Goal: Transaction & Acquisition: Purchase product/service

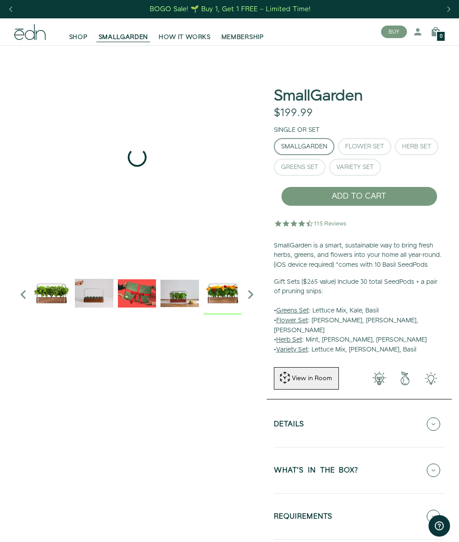
click at [229, 289] on img "5 / 6" at bounding box center [222, 293] width 38 height 38
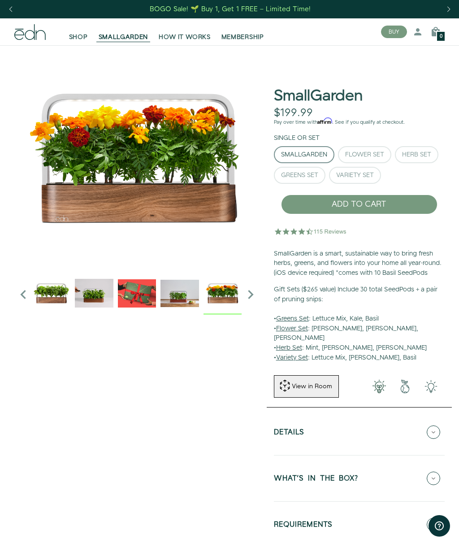
click at [371, 151] on div "Flower Set" at bounding box center [364, 154] width 39 height 6
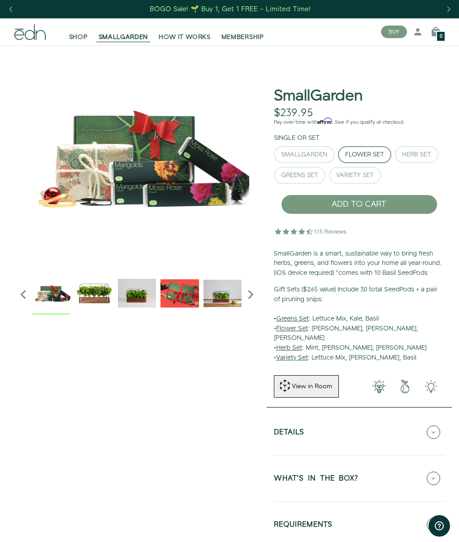
click at [419, 151] on div "Herb Set" at bounding box center [416, 154] width 29 height 6
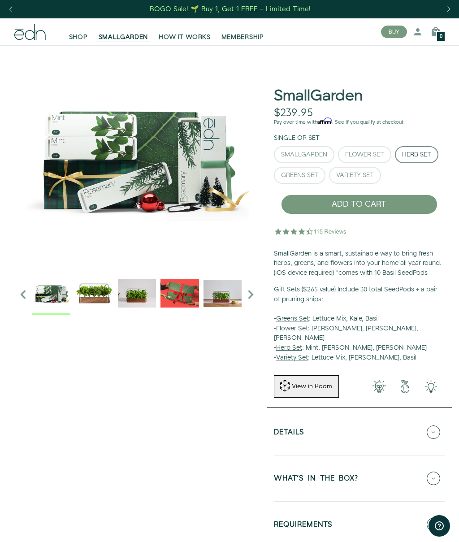
click at [360, 172] on div "Variety Set" at bounding box center [355, 175] width 38 height 6
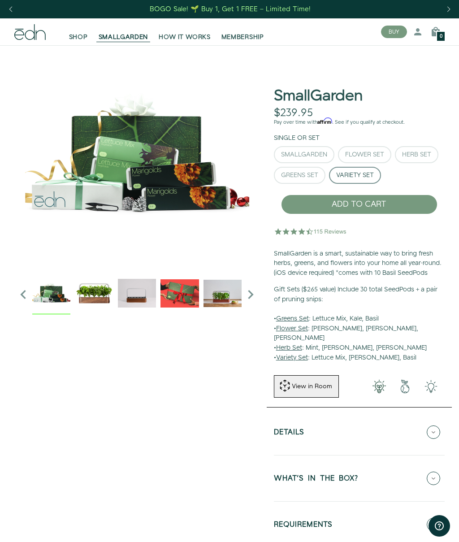
click at [310, 172] on div "Greens Set" at bounding box center [299, 175] width 37 height 6
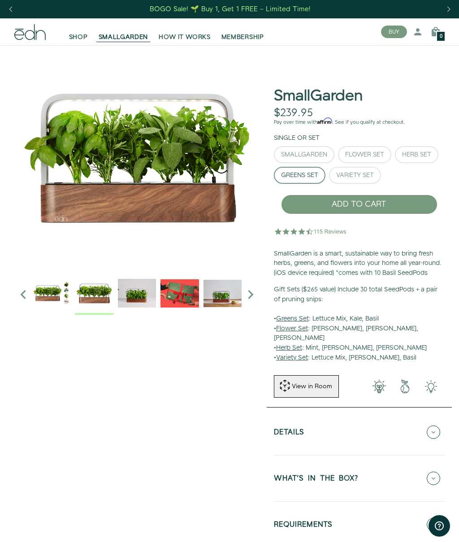
click at [93, 294] on img "1 / 6" at bounding box center [94, 293] width 38 height 38
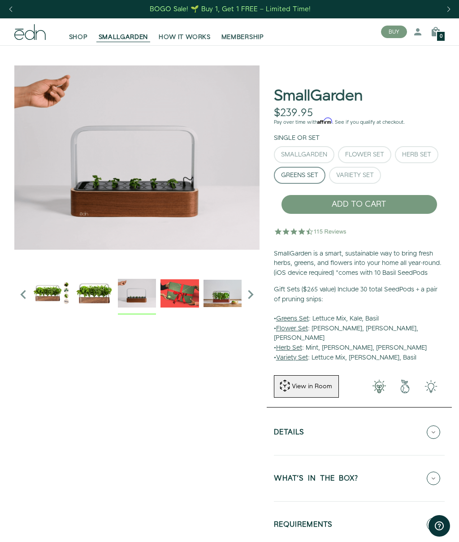
click at [192, 288] on img "3 / 6" at bounding box center [179, 293] width 38 height 38
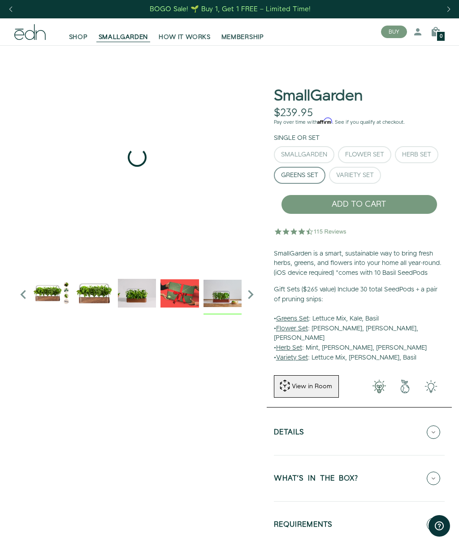
click at [228, 285] on img "4 / 6" at bounding box center [222, 293] width 38 height 38
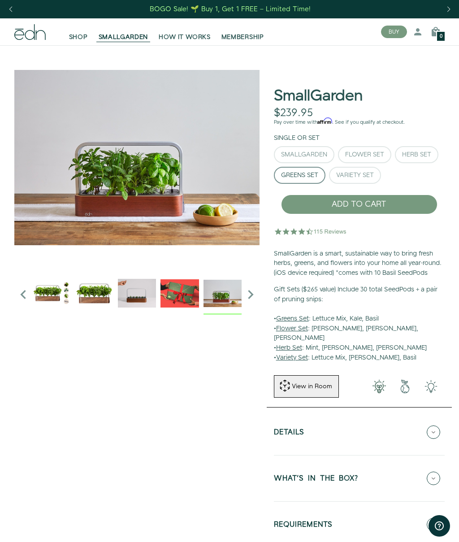
click at [313, 151] on div "SmallGarden" at bounding box center [304, 154] width 46 height 6
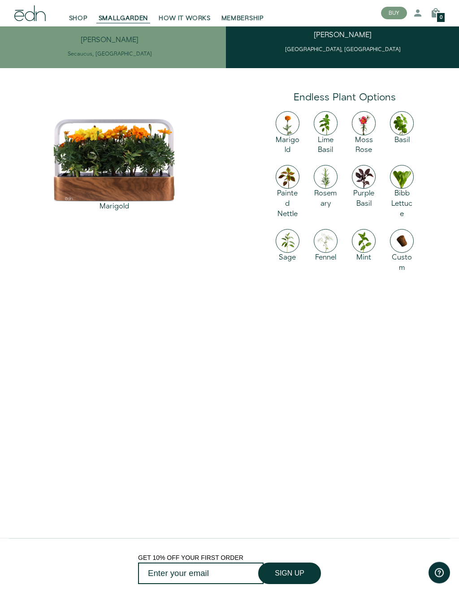
scroll to position [1094, 0]
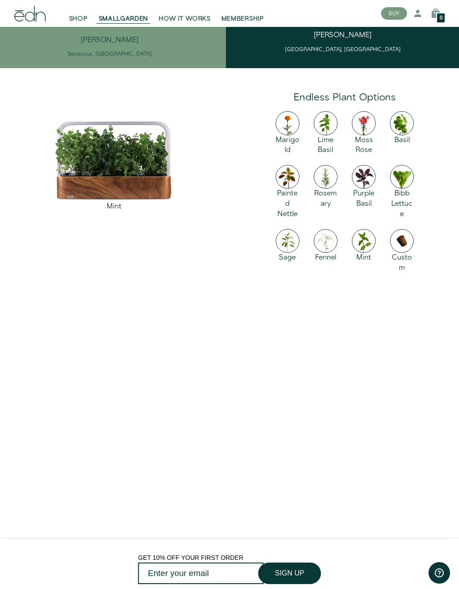
click at [367, 234] on img at bounding box center [364, 241] width 24 height 24
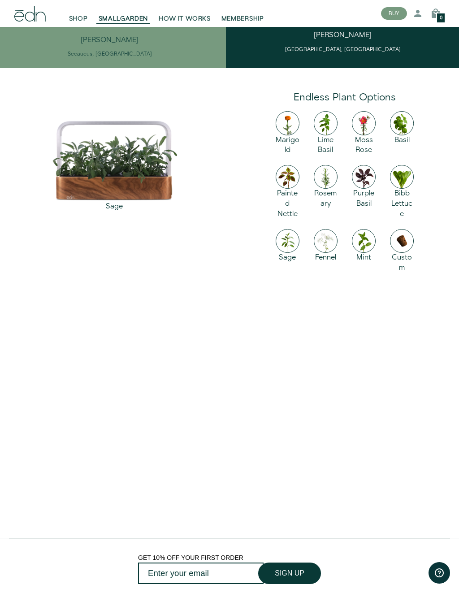
click at [284, 230] on img at bounding box center [288, 241] width 24 height 24
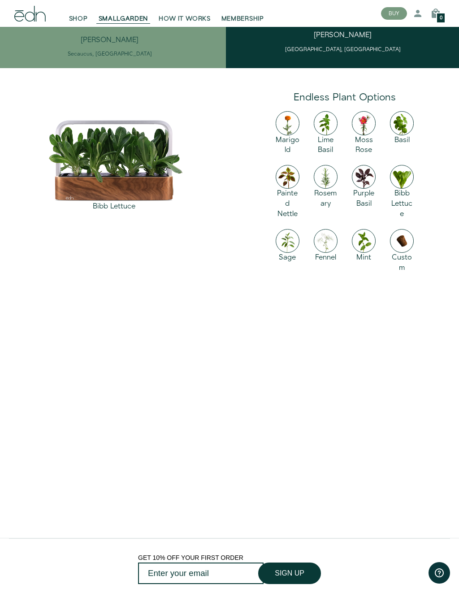
click at [403, 173] on img at bounding box center [402, 177] width 24 height 24
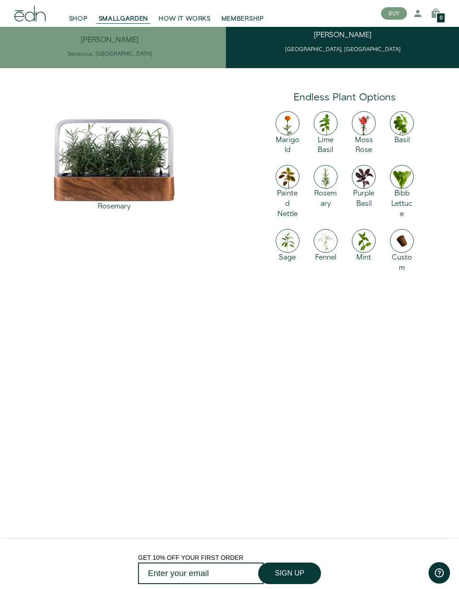
click at [327, 168] on img at bounding box center [326, 177] width 24 height 24
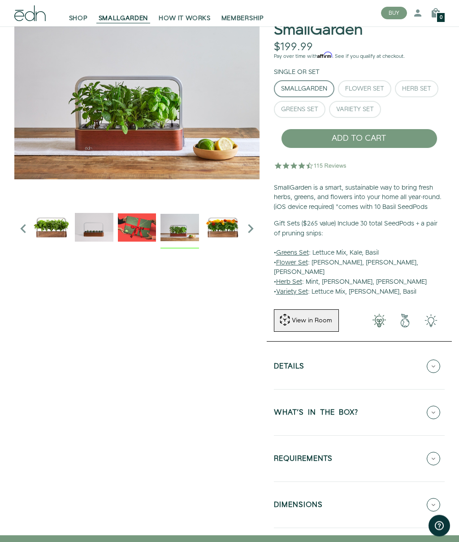
scroll to position [0, 0]
